Goal: Transaction & Acquisition: Purchase product/service

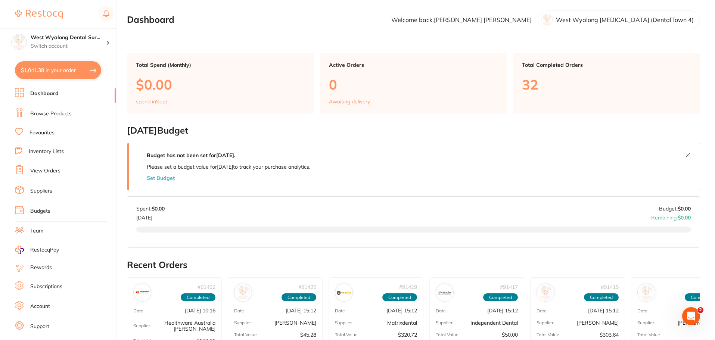
click at [41, 93] on link "Dashboard" at bounding box center [44, 93] width 28 height 7
click at [43, 170] on link "View Orders" at bounding box center [45, 170] width 30 height 7
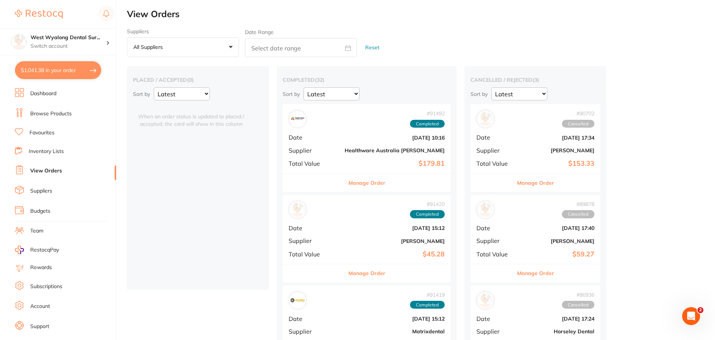
click at [38, 93] on link "Dashboard" at bounding box center [43, 93] width 26 height 7
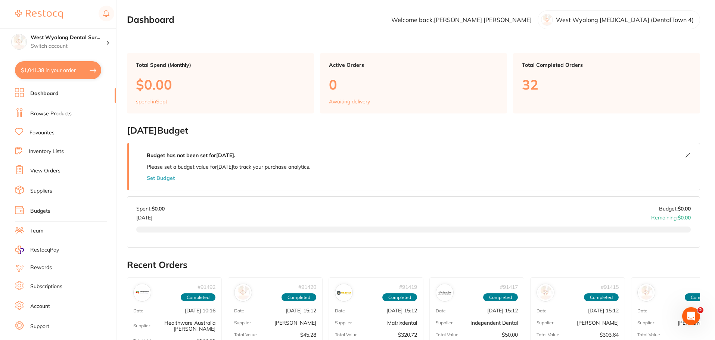
click at [39, 71] on button "$1,041.38 in your order" at bounding box center [58, 70] width 86 height 18
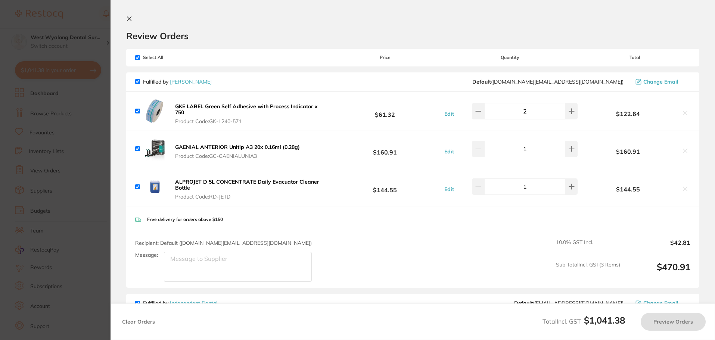
checkbox input "true"
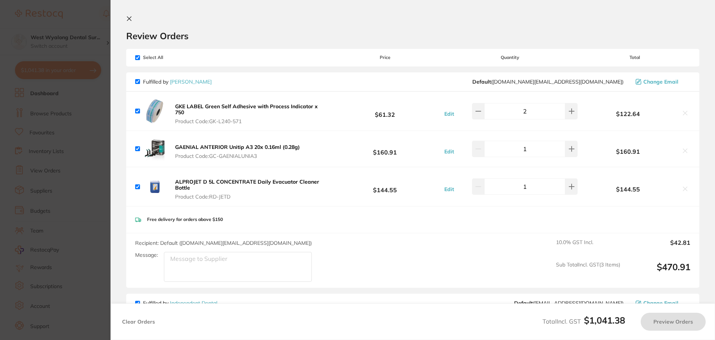
checkbox input "true"
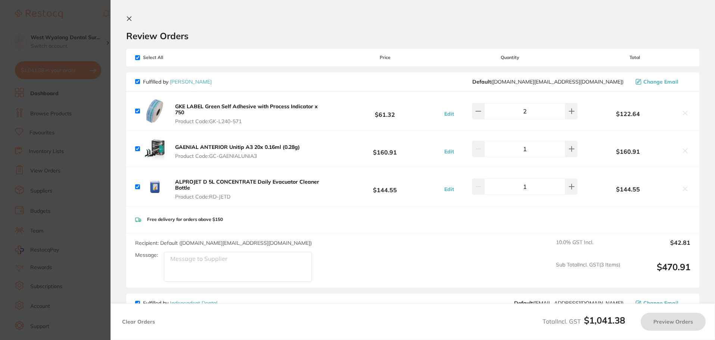
checkbox input "true"
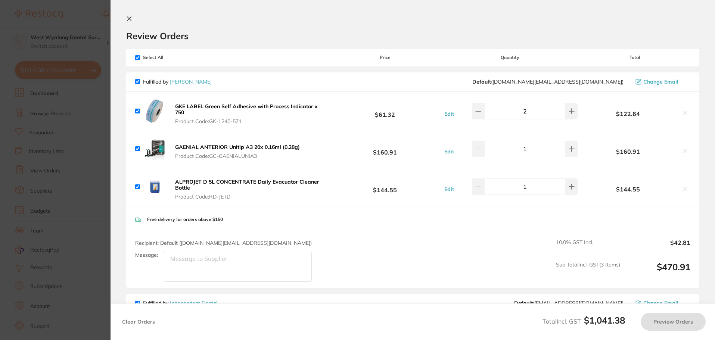
checkbox input "true"
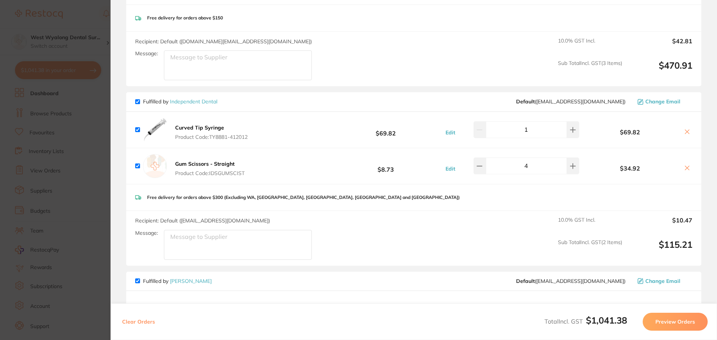
scroll to position [208, 0]
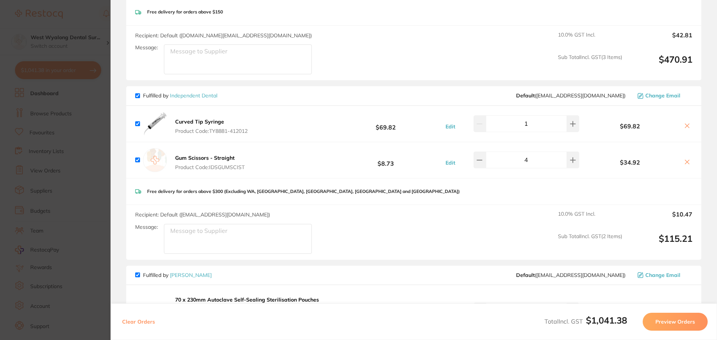
click at [208, 158] on b "Gum Scissors - Straight" at bounding box center [204, 158] width 59 height 7
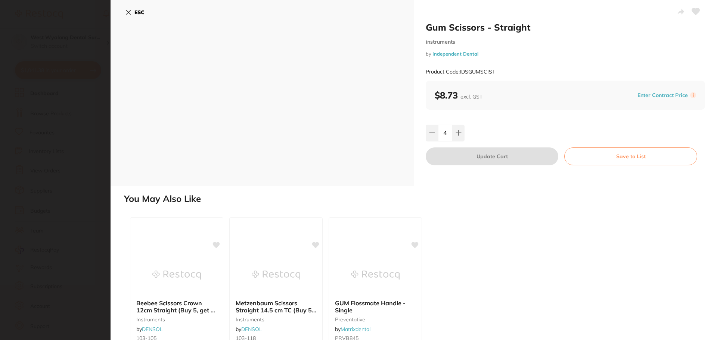
scroll to position [0, 0]
click at [129, 13] on icon at bounding box center [129, 12] width 4 height 4
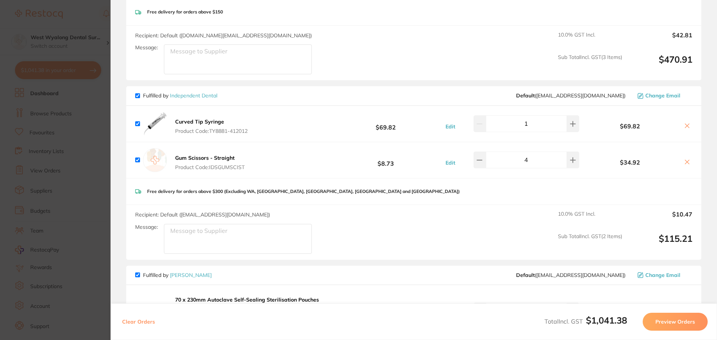
drag, startPoint x: 209, startPoint y: 164, endPoint x: 246, endPoint y: 164, distance: 36.6
click at [246, 164] on button "Gum Scissors - Straight Product Code: IDSGUMSCIST" at bounding box center [210, 163] width 74 height 16
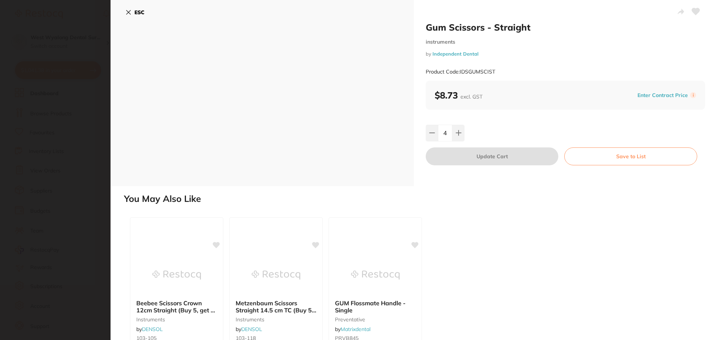
click at [130, 13] on icon at bounding box center [129, 12] width 4 height 4
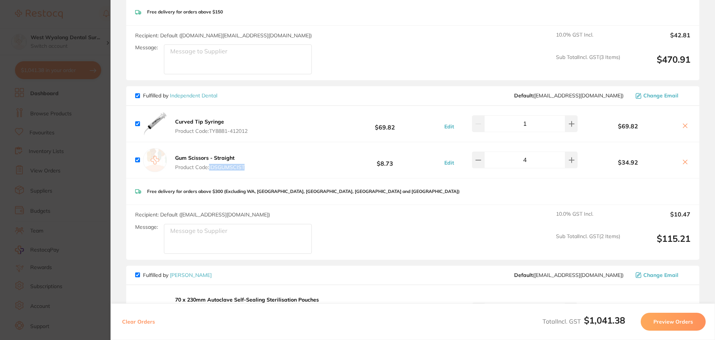
drag, startPoint x: 252, startPoint y: 164, endPoint x: 208, endPoint y: 167, distance: 43.8
click at [208, 167] on div "Gum Scissors - Straight Product Code: IDSGUMSCIST $8.73 Edit 4 $34.92" at bounding box center [412, 160] width 573 height 36
copy span "IDSGUMSCIST"
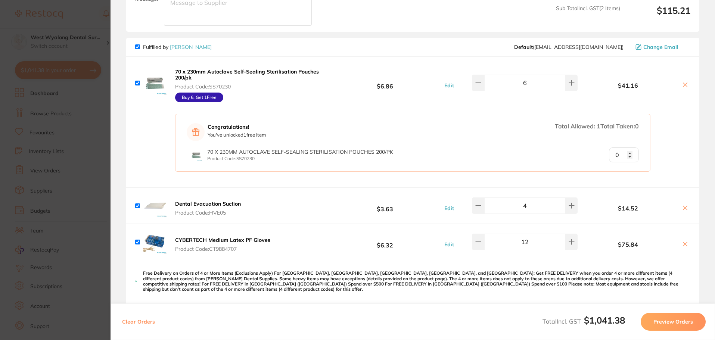
scroll to position [441, 0]
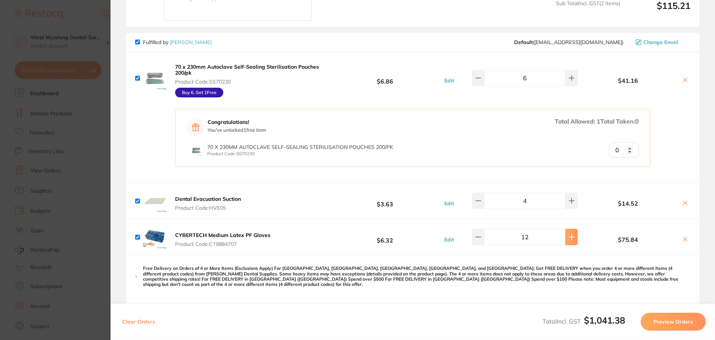
click at [569, 234] on icon at bounding box center [572, 237] width 6 height 6
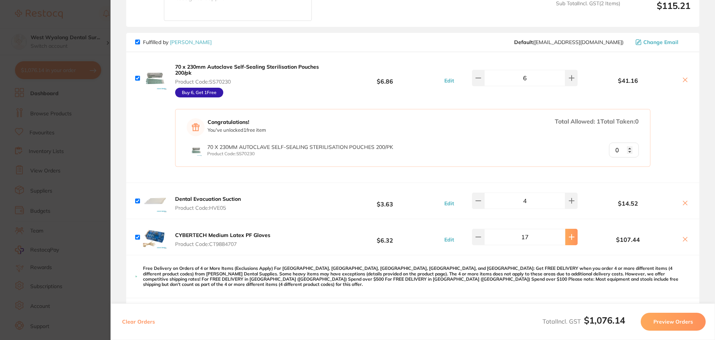
click at [569, 234] on icon at bounding box center [572, 237] width 6 height 6
type input "20"
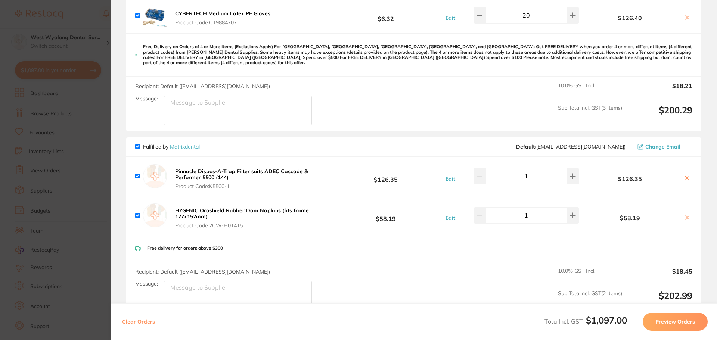
scroll to position [664, 0]
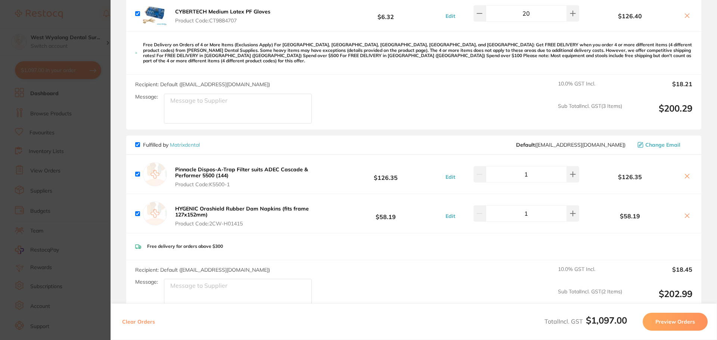
click at [159, 162] on img at bounding box center [155, 174] width 24 height 24
click at [181, 167] on b "Pinnacle Dispos-A-Trap Filter suits ADEC Cascade & Performer 5500 (144)" at bounding box center [241, 172] width 133 height 13
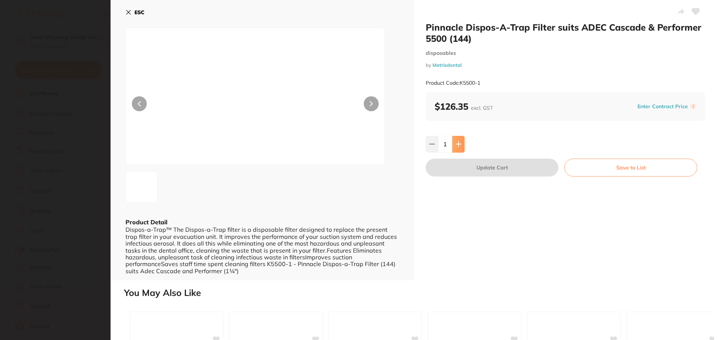
scroll to position [0, 0]
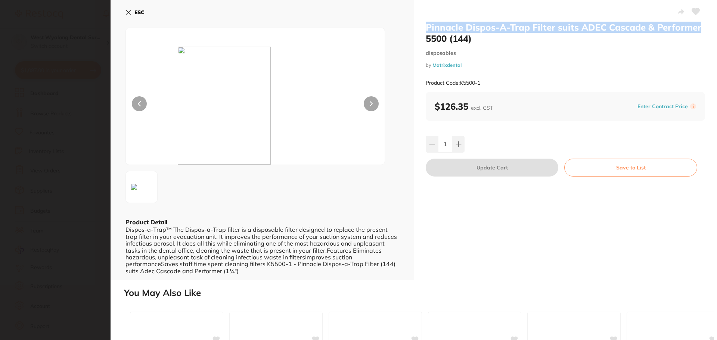
drag, startPoint x: 426, startPoint y: 24, endPoint x: 699, endPoint y: 29, distance: 273.3
click at [699, 29] on h2 "Pinnacle Dispos-A-Trap Filter suits ADEC Cascade & Performer 5500 (144)" at bounding box center [565, 33] width 279 height 22
copy h2 "Pinnacle Dispos-A-Trap Filter suits ADEC Cascade & Performer"
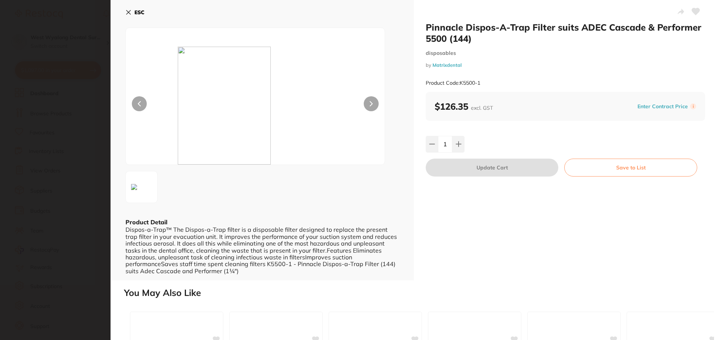
click at [125, 12] on div "ESC Product Detail Dispos-a-Trap™ The Dispos-a-Trap filter is a disposable filt…" at bounding box center [262, 140] width 303 height 280
click at [126, 12] on icon at bounding box center [128, 12] width 6 height 6
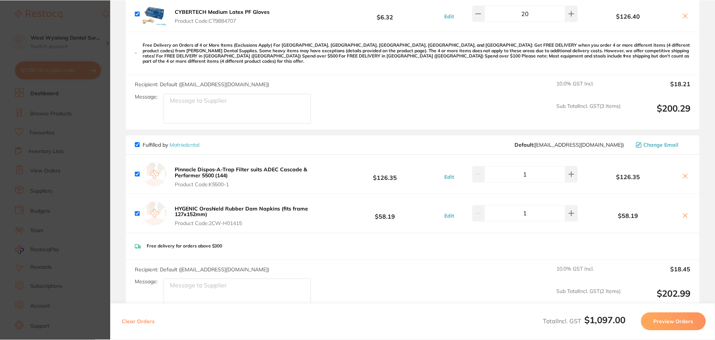
scroll to position [144, 0]
click at [0, 263] on section "Update RRP Set your pre negotiated price for this item. Item Agreed RRP (excl. …" at bounding box center [357, 170] width 715 height 340
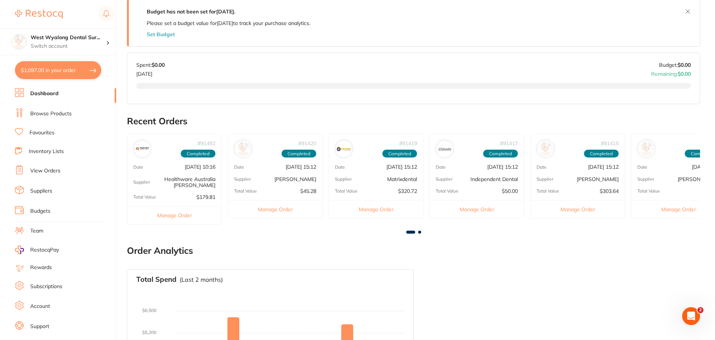
click at [58, 71] on button "$1,097.00 in your order" at bounding box center [58, 70] width 86 height 18
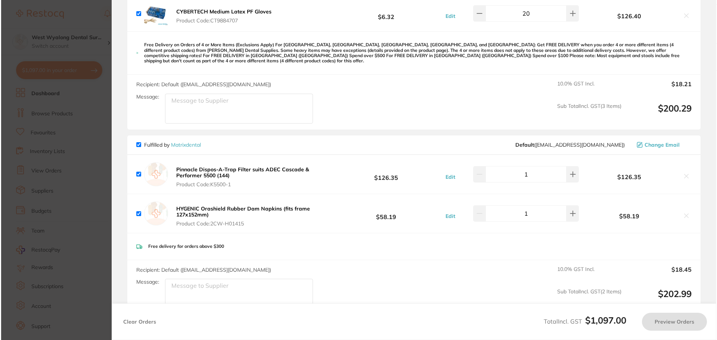
scroll to position [0, 0]
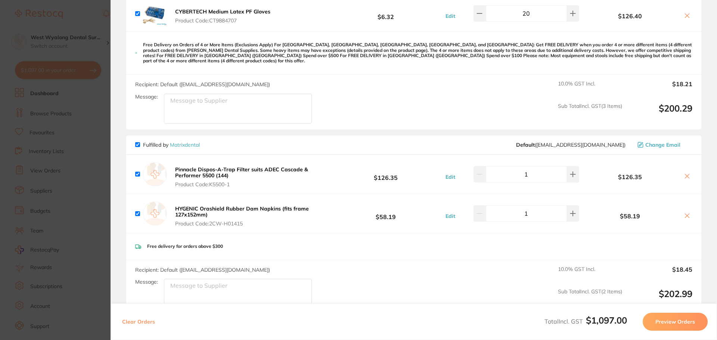
click at [190, 205] on b "HYGENIC Orashield Rubber Dam Napkins (fits frame 127x152mm)" at bounding box center [242, 211] width 134 height 13
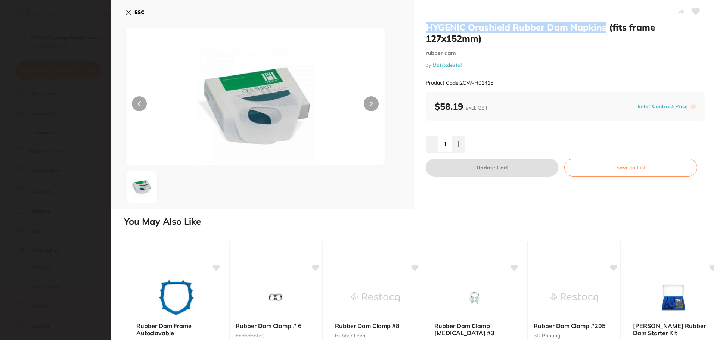
drag, startPoint x: 425, startPoint y: 25, endPoint x: 605, endPoint y: 29, distance: 180.0
click at [605, 29] on h2 "HYGENIC Orashield Rubber Dam Napkins (fits frame 127x152mm)" at bounding box center [565, 33] width 279 height 22
copy h2 "HYGENIC Orashield Rubber Dam Napkins"
click at [127, 12] on icon at bounding box center [128, 12] width 6 height 6
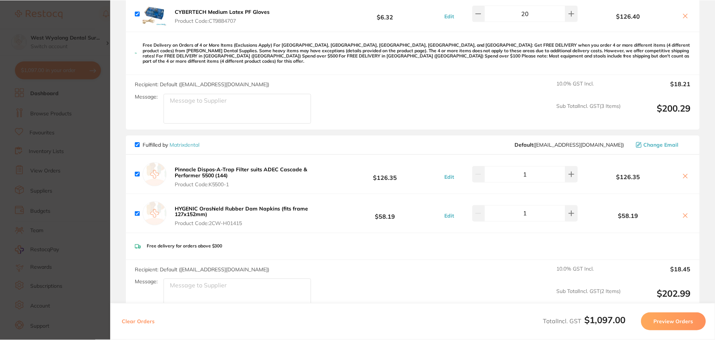
scroll to position [144, 0]
click at [85, 15] on section "Update RRP Set your pre negotiated price for this item. Item Agreed RRP (excl. …" at bounding box center [357, 170] width 715 height 340
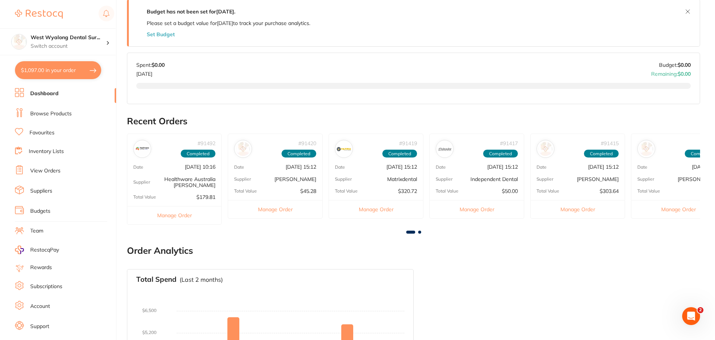
click at [419, 231] on span at bounding box center [419, 232] width 3 height 3
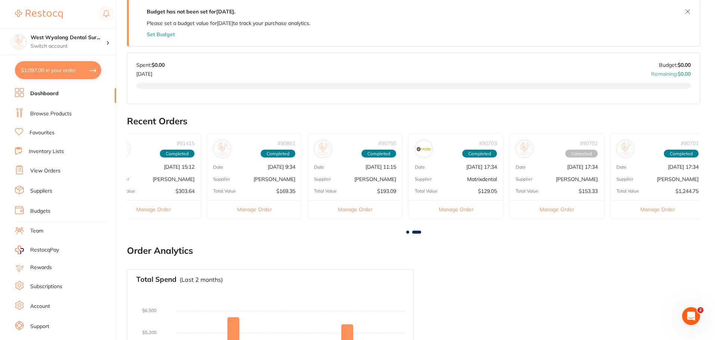
scroll to position [0, 429]
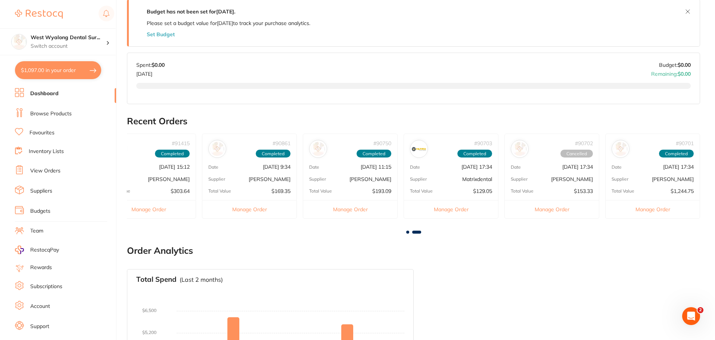
click at [52, 170] on link "View Orders" at bounding box center [45, 170] width 30 height 7
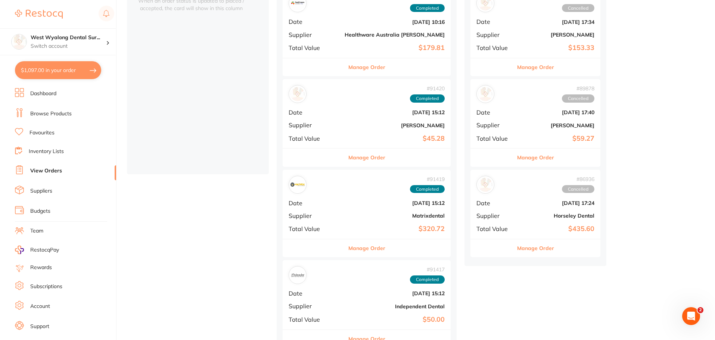
scroll to position [122, 0]
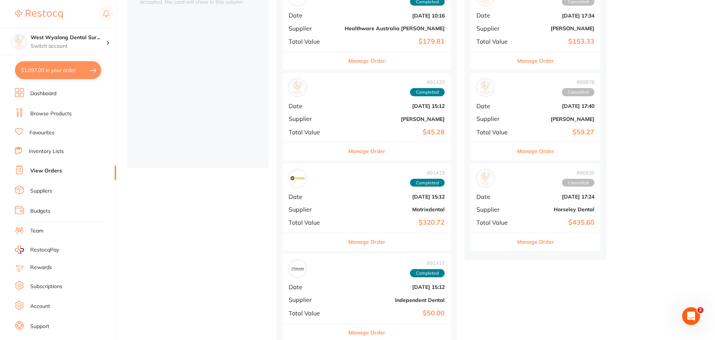
click at [328, 113] on div "# 91420 Completed Date [DATE] 15:12 Supplier [PERSON_NAME] Total Value $45.28" at bounding box center [367, 107] width 168 height 69
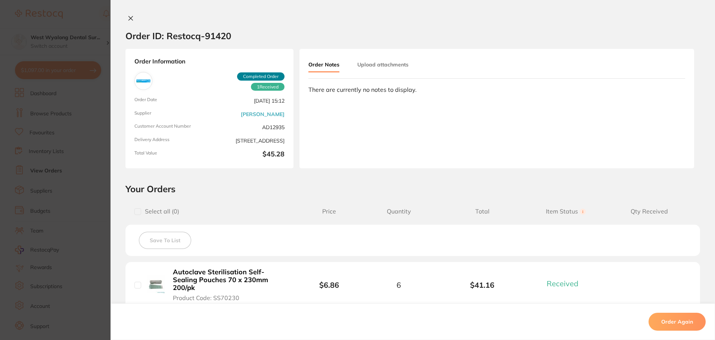
click at [206, 112] on div "Order Information 1 Received Completed Order Order Date [DATE] 15:12 Supplier […" at bounding box center [209, 108] width 168 height 119
click at [368, 65] on button "Upload attachments" at bounding box center [382, 64] width 51 height 13
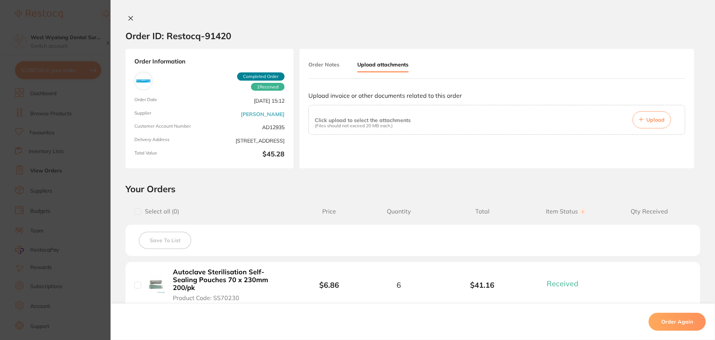
click at [319, 63] on button "Order Notes" at bounding box center [323, 64] width 31 height 13
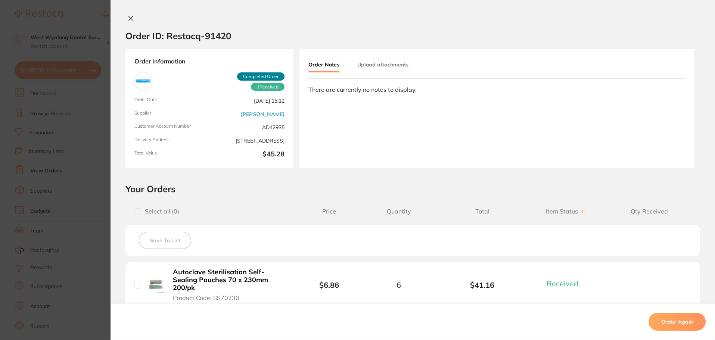
scroll to position [420, 0]
click at [129, 17] on icon at bounding box center [131, 18] width 4 height 4
